Goal: Check status

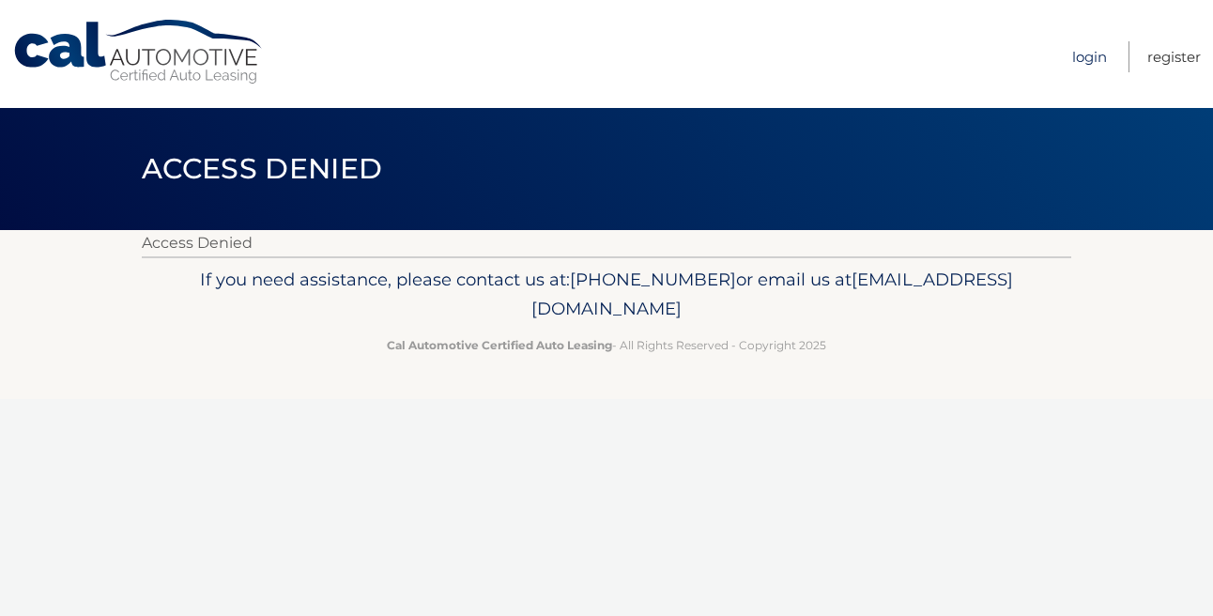
click at [1091, 62] on link "Login" at bounding box center [1090, 56] width 35 height 31
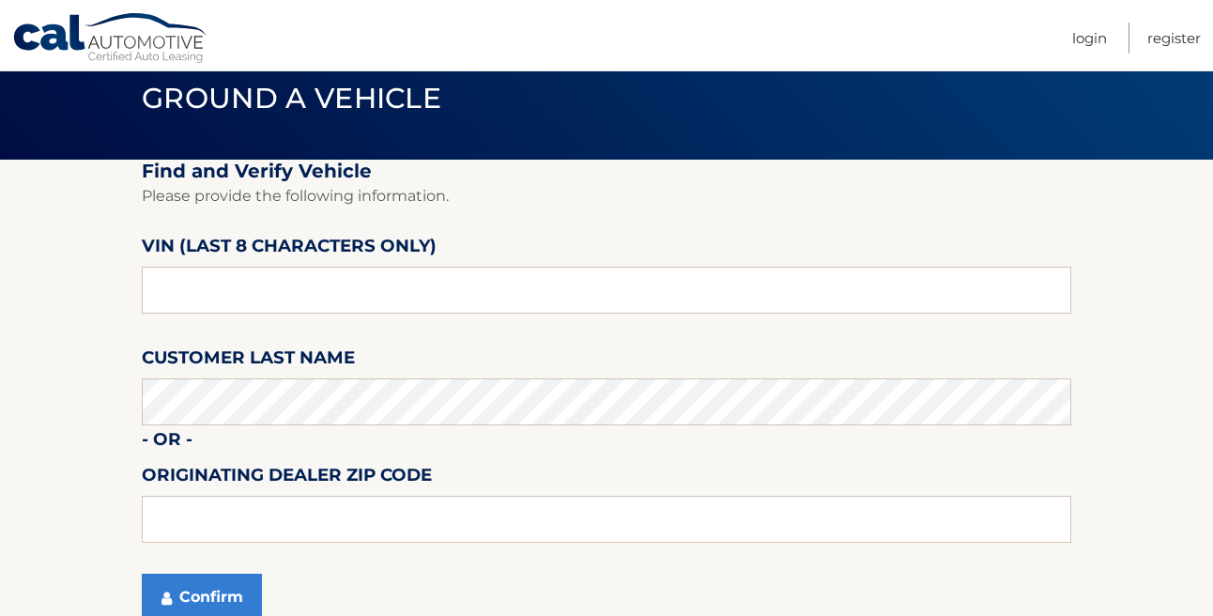
scroll to position [83, 0]
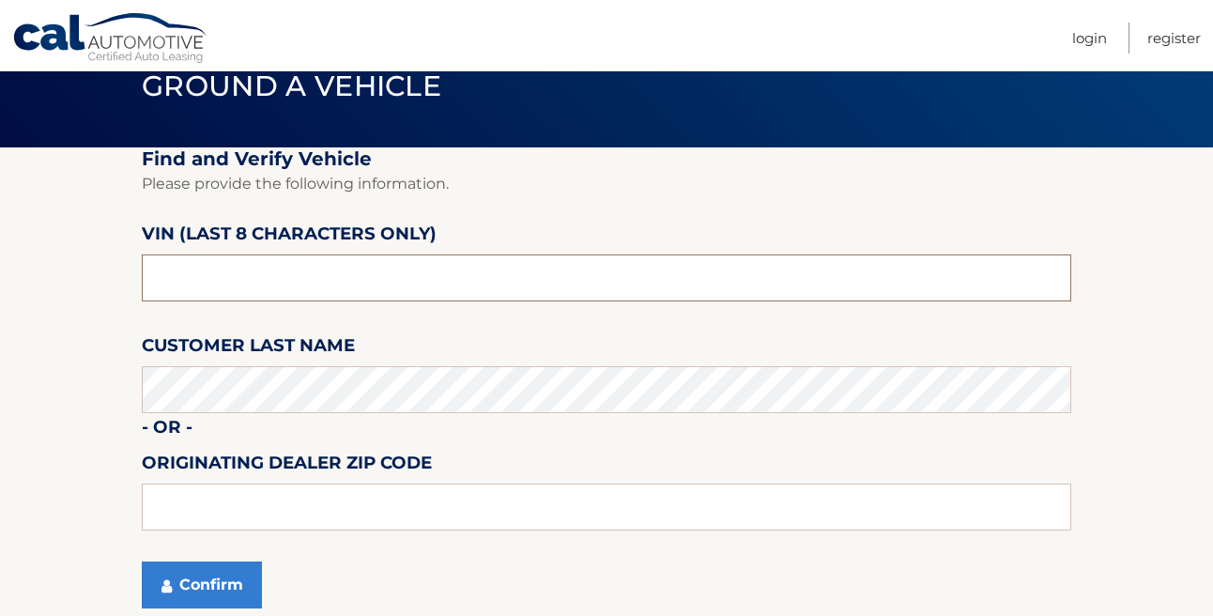
click at [255, 266] on input "text" at bounding box center [607, 278] width 930 height 47
type input "n*******"
click at [150, 284] on input "8622785*" at bounding box center [607, 278] width 930 height 47
type input "n8622785"
click at [215, 595] on button "Confirm" at bounding box center [202, 585] width 120 height 47
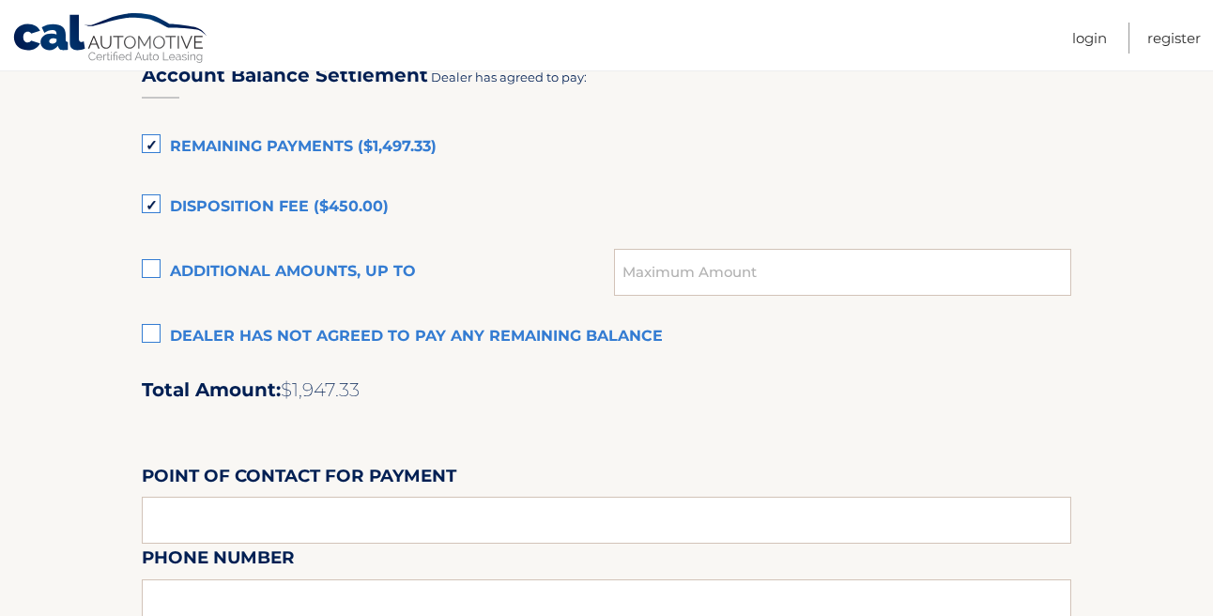
scroll to position [1335, 0]
